Goal: Task Accomplishment & Management: Use online tool/utility

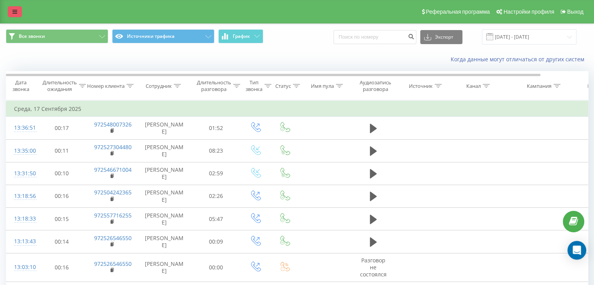
click at [16, 11] on icon at bounding box center [14, 11] width 5 height 5
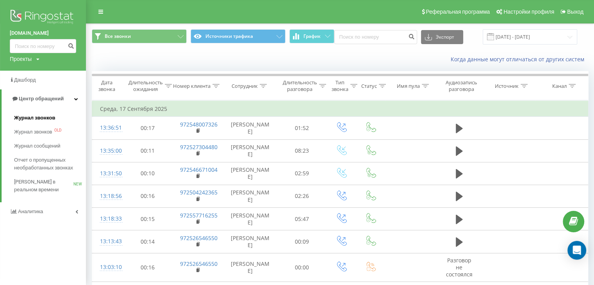
click at [33, 117] on span "Журнал звонков" at bounding box center [34, 118] width 41 height 8
